Goal: Task Accomplishment & Management: Use online tool/utility

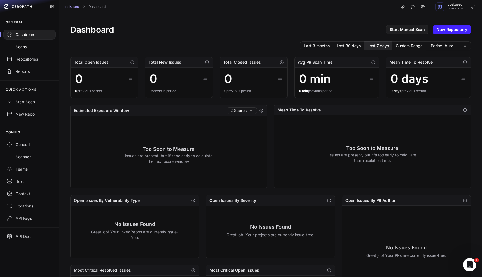
click at [23, 47] on div "Scans" at bounding box center [29, 47] width 45 height 6
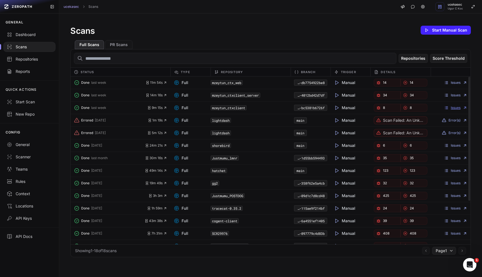
click at [459, 107] on link "Issues" at bounding box center [455, 107] width 23 height 4
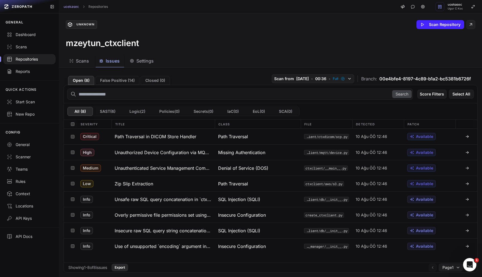
click at [128, 267] on button "Export" at bounding box center [120, 267] width 16 height 7
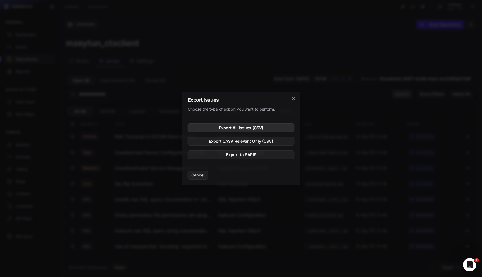
click at [245, 129] on button "Export All Issues (CSV)" at bounding box center [241, 127] width 107 height 9
